Goal: Information Seeking & Learning: Find specific fact

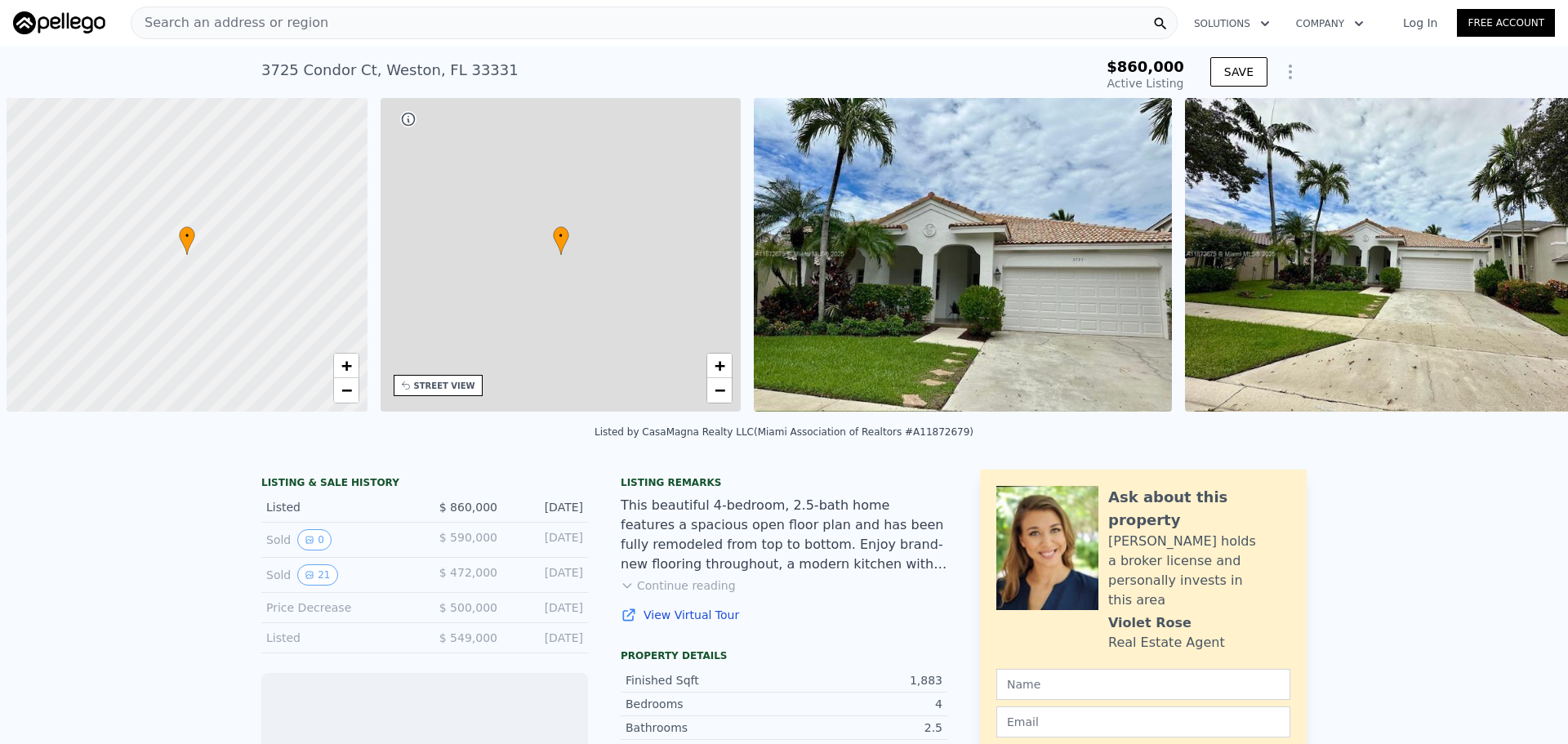
scroll to position [0, 7]
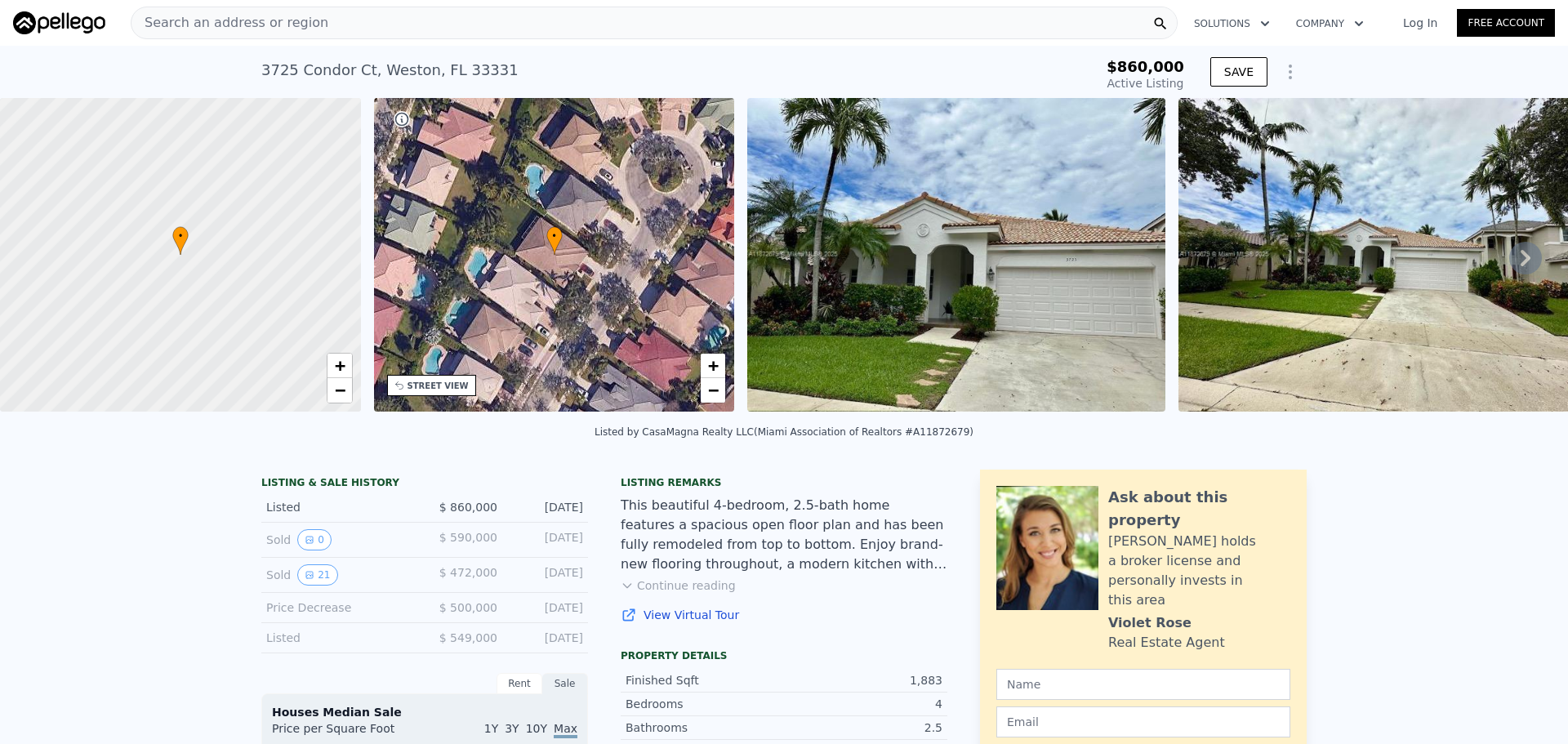
click at [182, 242] on span "•" at bounding box center [180, 235] width 16 height 15
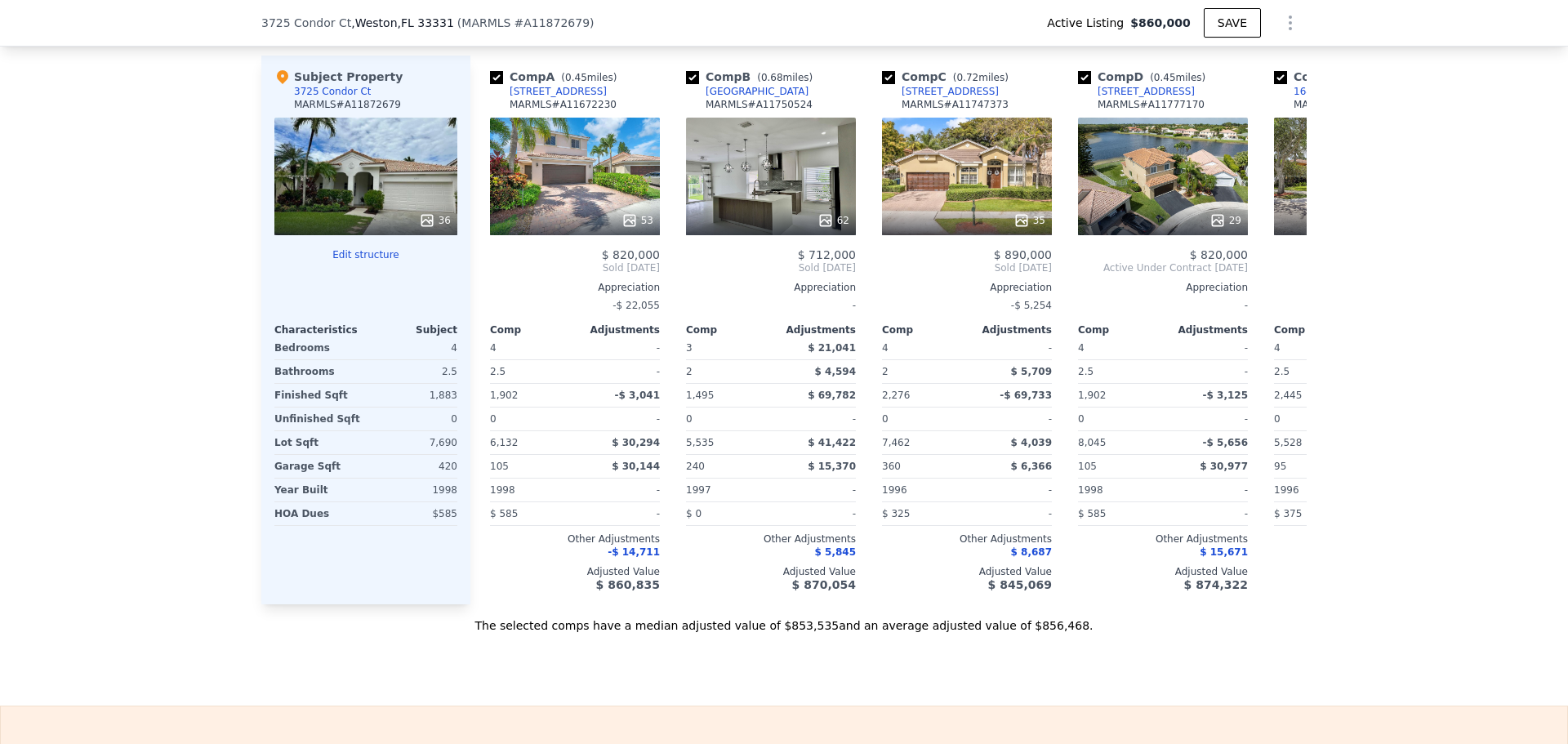
scroll to position [1955, 0]
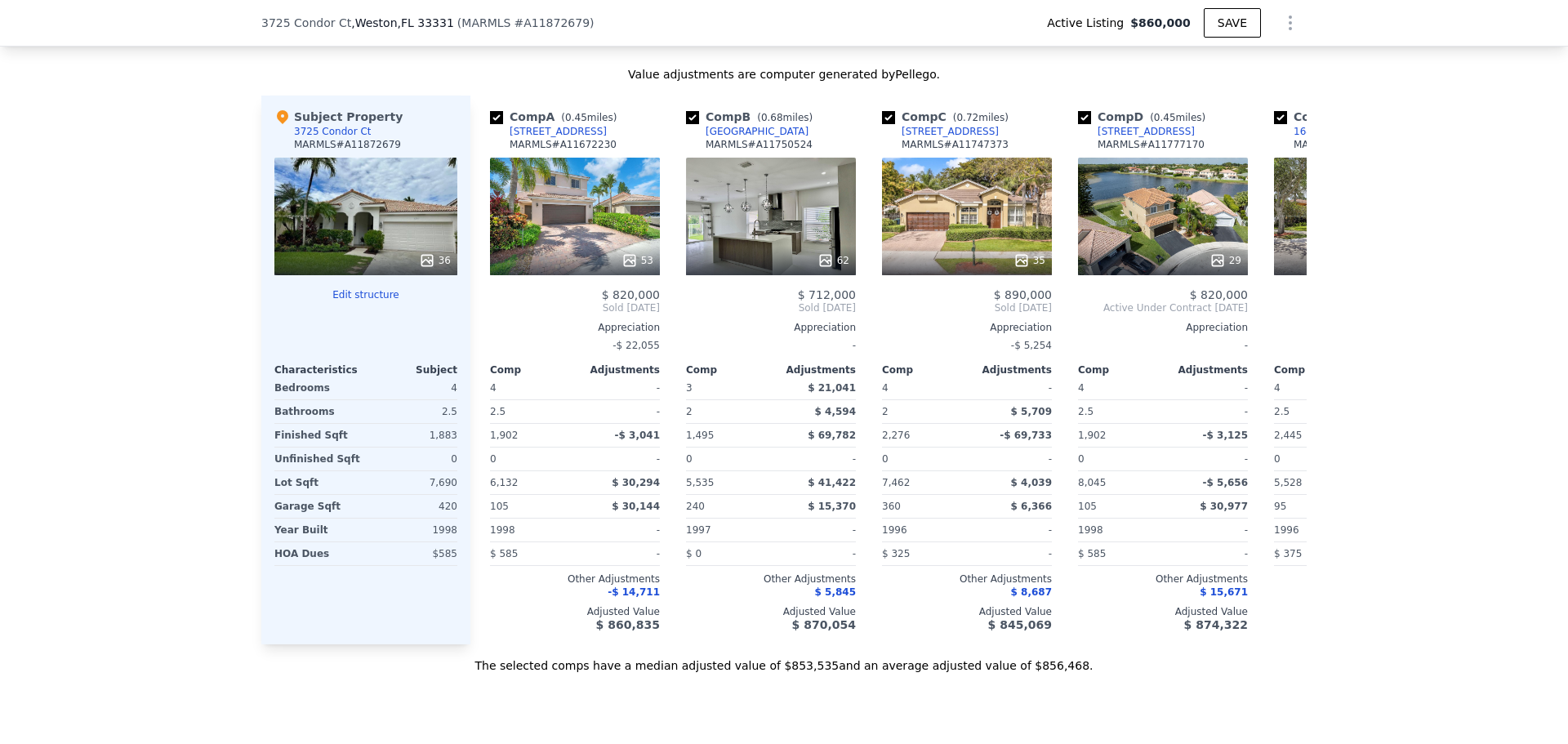
click at [281, 125] on icon at bounding box center [282, 117] width 11 height 14
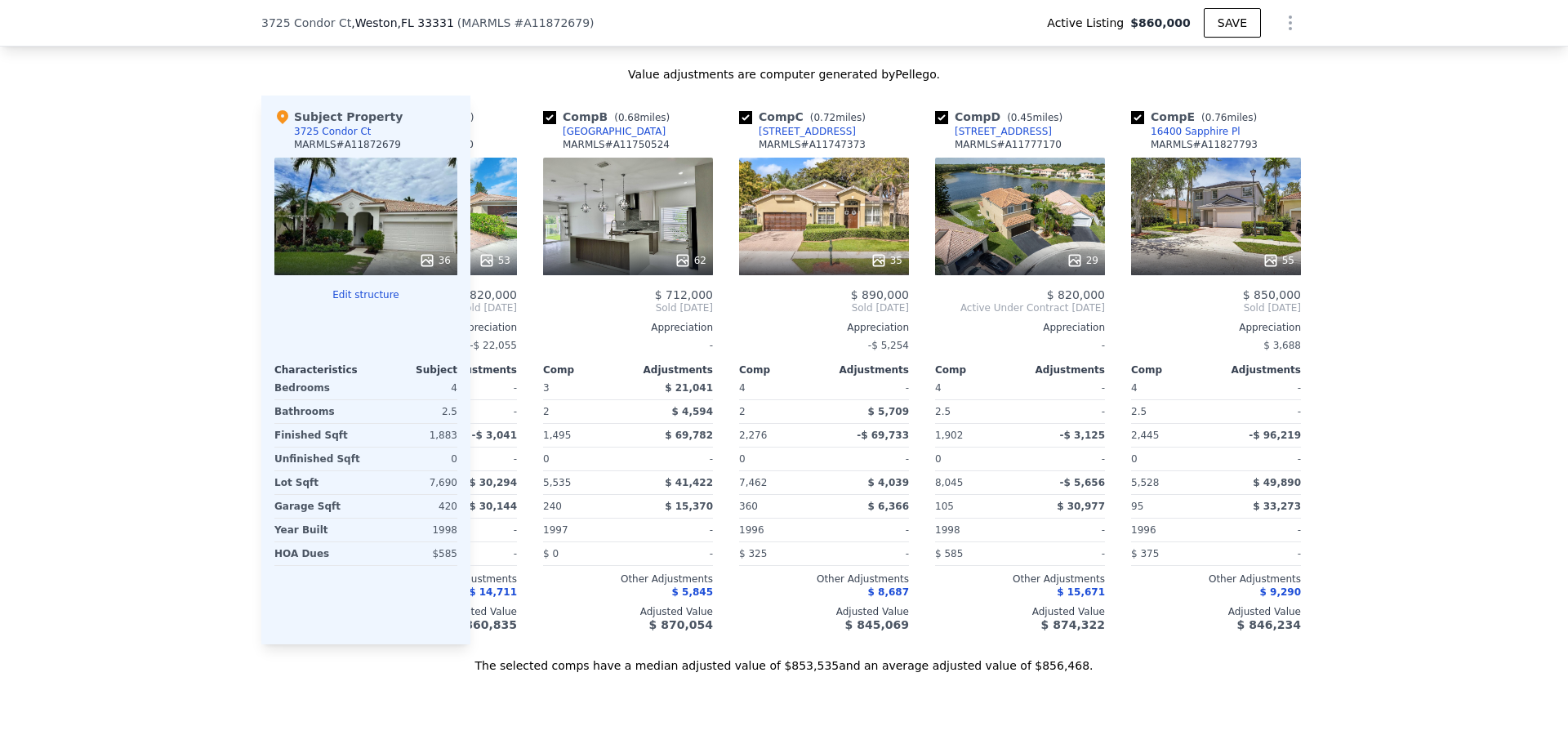
scroll to position [0, 0]
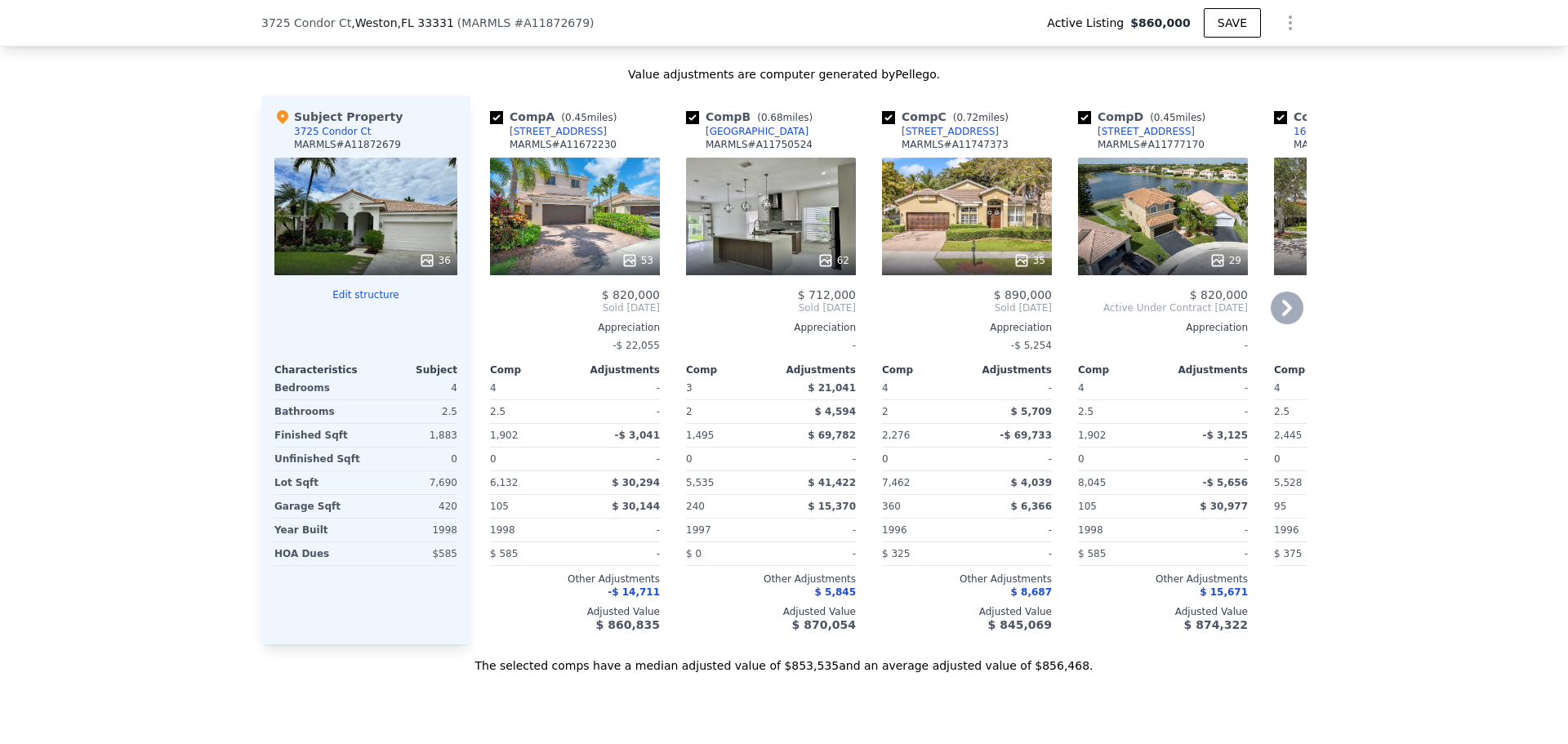
click at [688, 125] on input "checkbox" at bounding box center [692, 117] width 13 height 13
checkbox input "false"
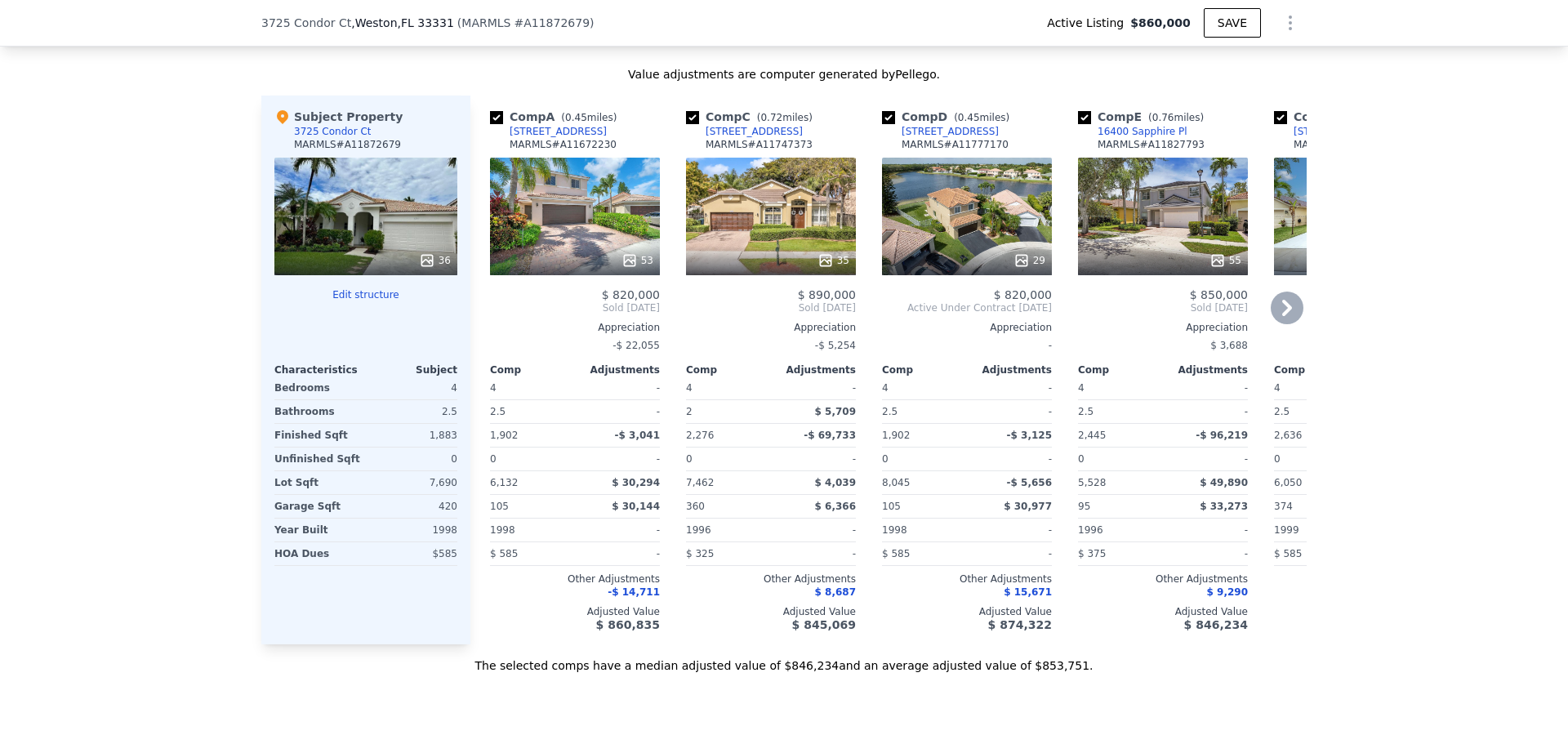
click at [1275, 125] on input "checkbox" at bounding box center [1280, 117] width 13 height 13
checkbox input "false"
click at [1078, 125] on input "checkbox" at bounding box center [1084, 117] width 13 height 13
checkbox input "false"
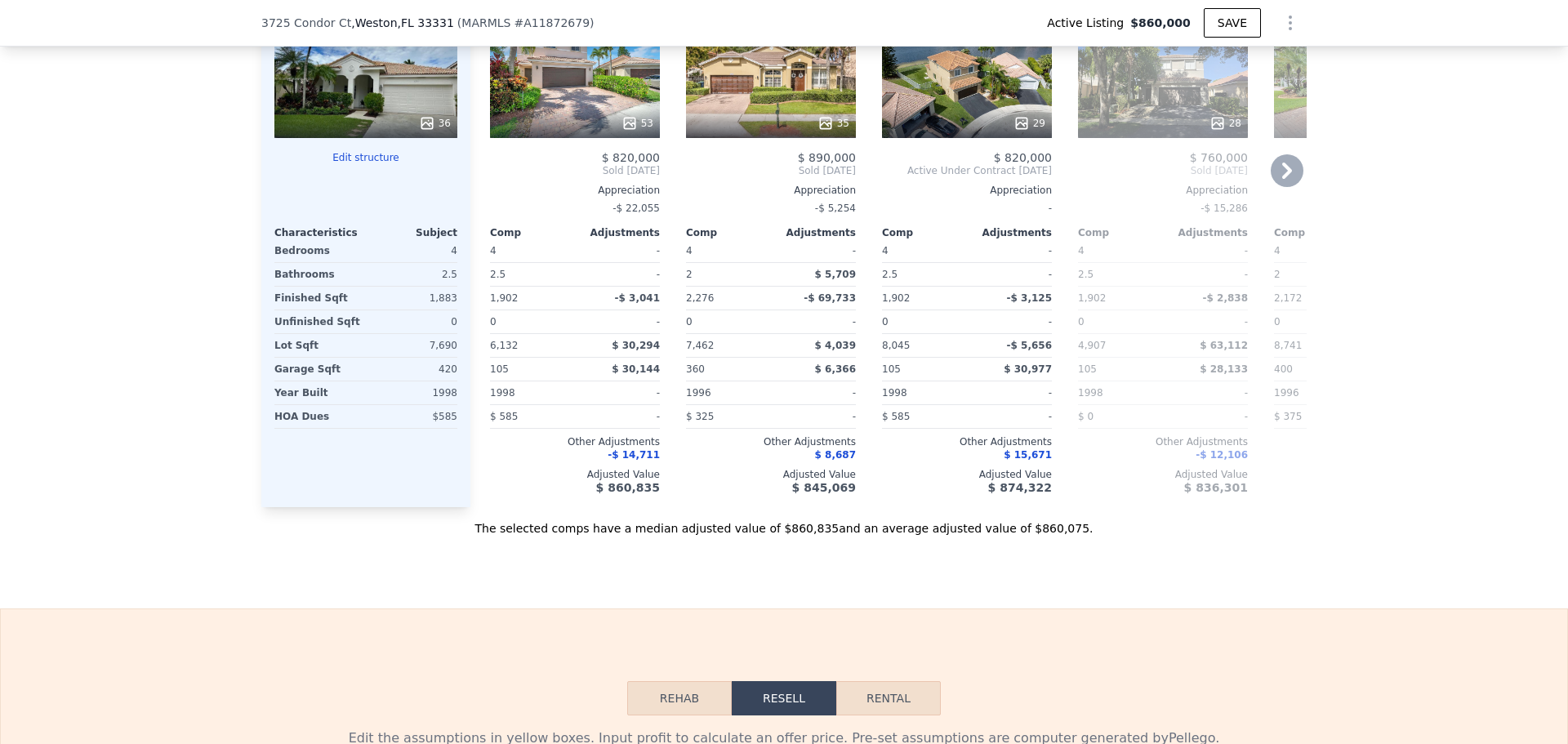
scroll to position [2118, 0]
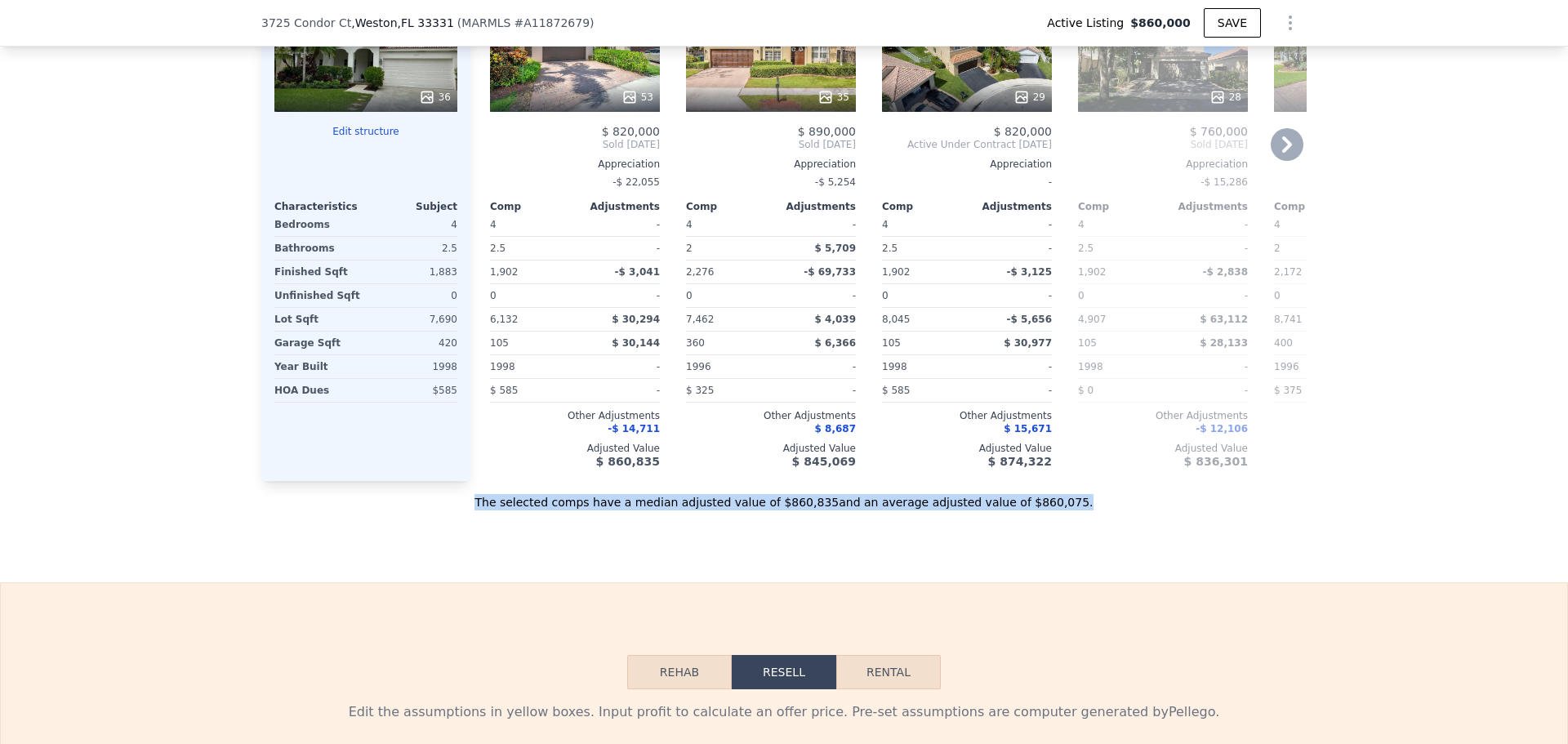
drag, startPoint x: 518, startPoint y: 517, endPoint x: 1043, endPoint y: 550, distance: 526.0
click at [1043, 550] on div "Sale Comps Rental Comps We found 12 sales that match your search Listings provi…" at bounding box center [784, 13] width 1568 height 1139
copy div "The selected comps have a median adjusted value of $860,835 and an average adju…"
click at [513, 583] on div "Sale Comps Rental Comps We found 12 sales that match your search Listings provi…" at bounding box center [784, 13] width 1568 height 1139
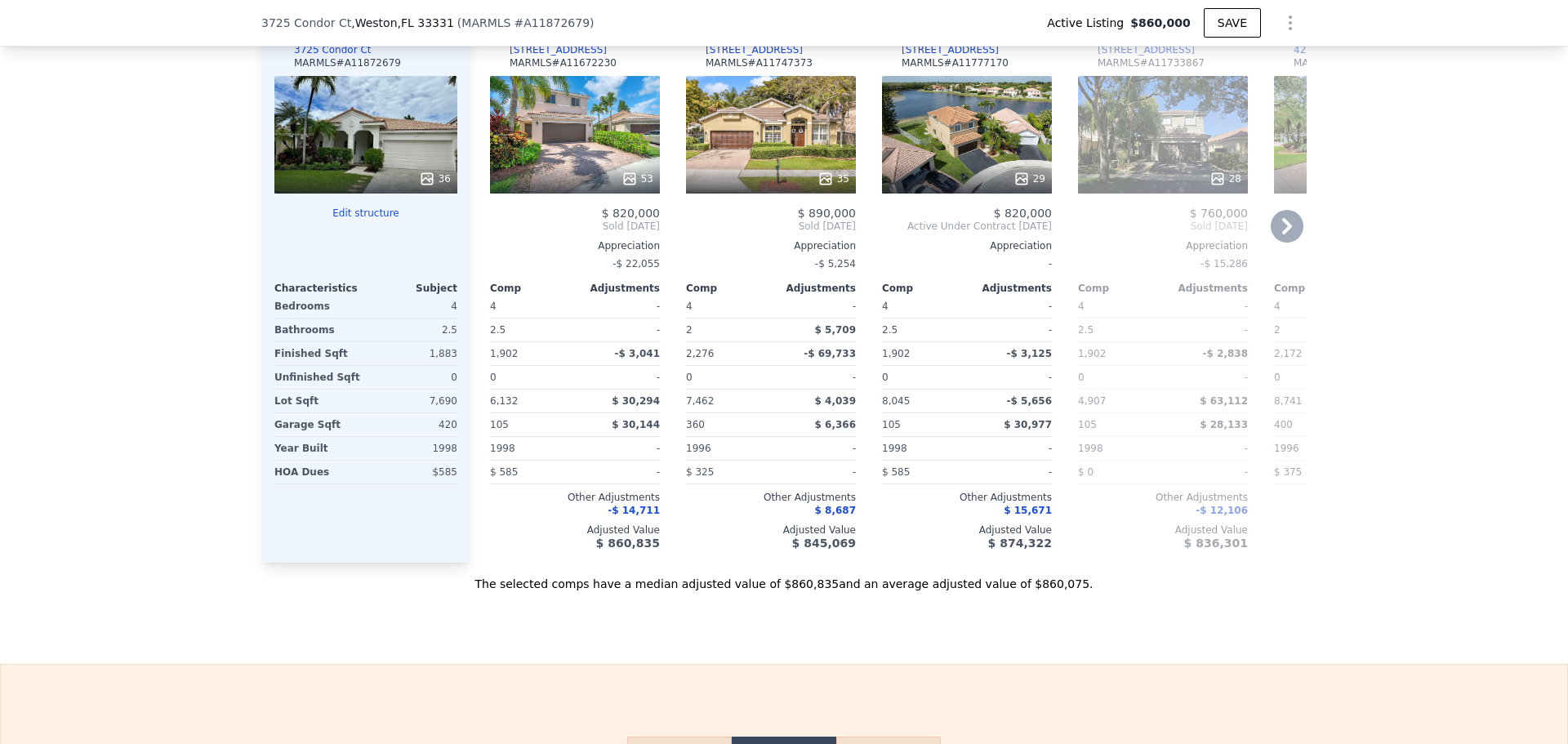
scroll to position [2363, 0]
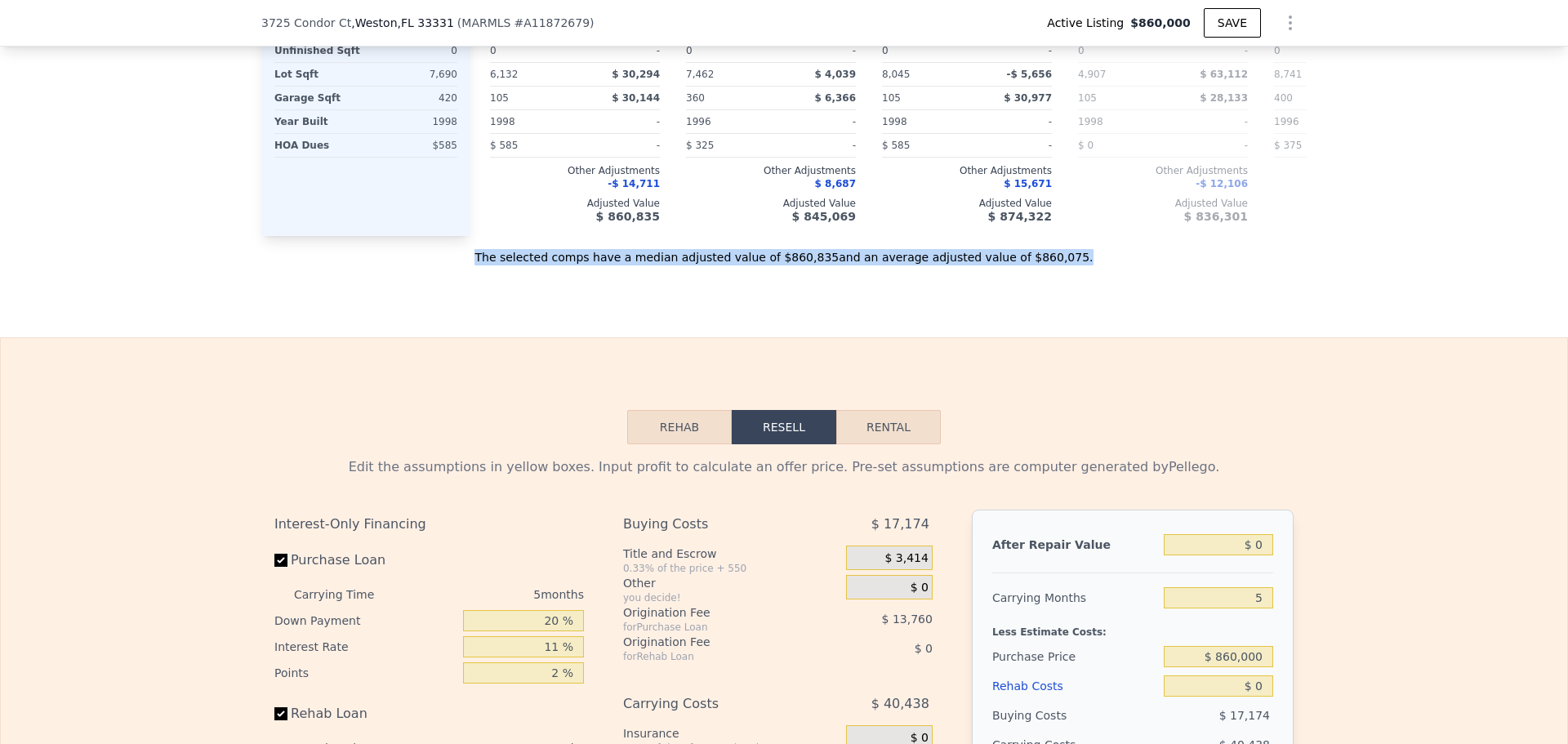
drag, startPoint x: 512, startPoint y: 277, endPoint x: 1041, endPoint y: 285, distance: 529.1
click at [1041, 265] on div "The selected comps have a median adjusted value of $860,835 and an average adju…" at bounding box center [783, 251] width 1045 height 29
copy div "The selected comps have a median adjusted value of $860,835 and an average adju…"
